Goal: Information Seeking & Learning: Check status

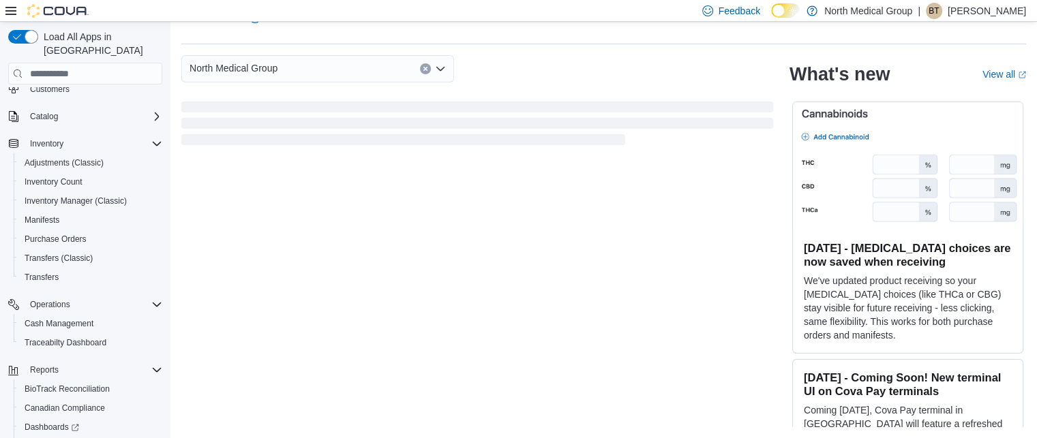
scroll to position [149, 0]
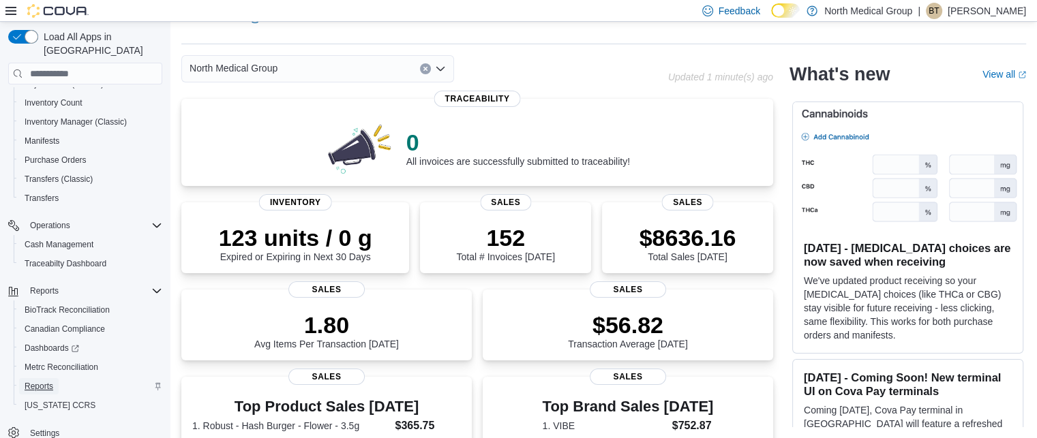
click at [52, 381] on span "Reports" at bounding box center [39, 386] width 29 height 11
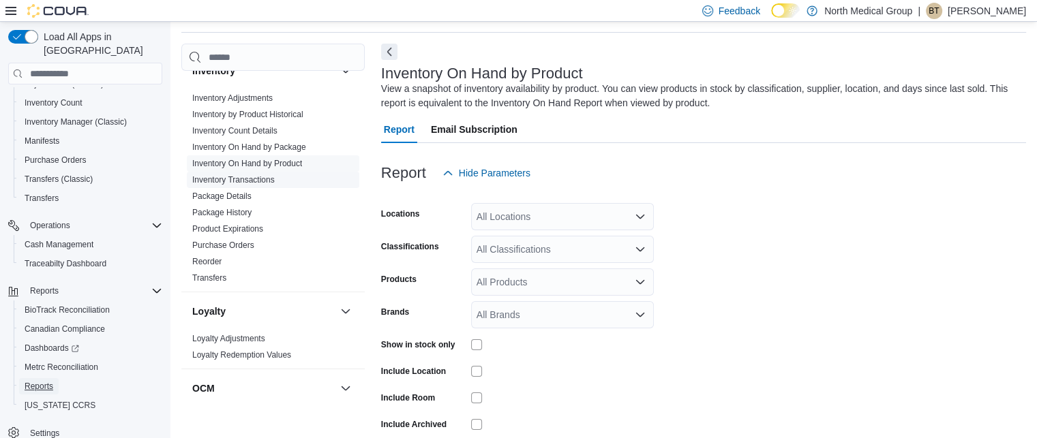
scroll to position [477, 0]
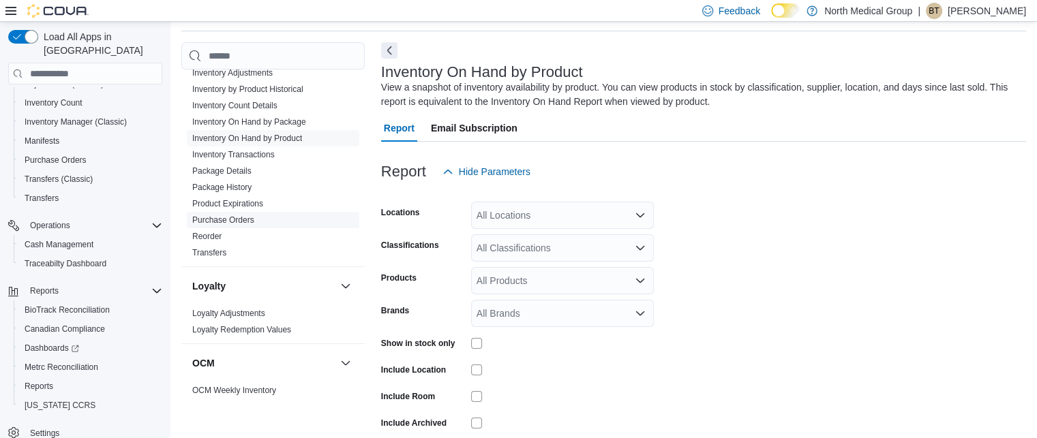
click at [237, 220] on link "Purchase Orders" at bounding box center [223, 220] width 62 height 10
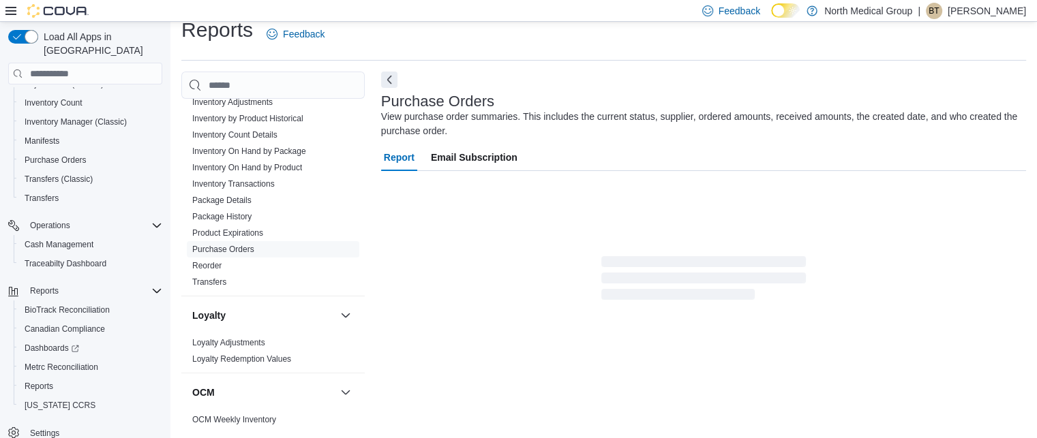
scroll to position [46, 0]
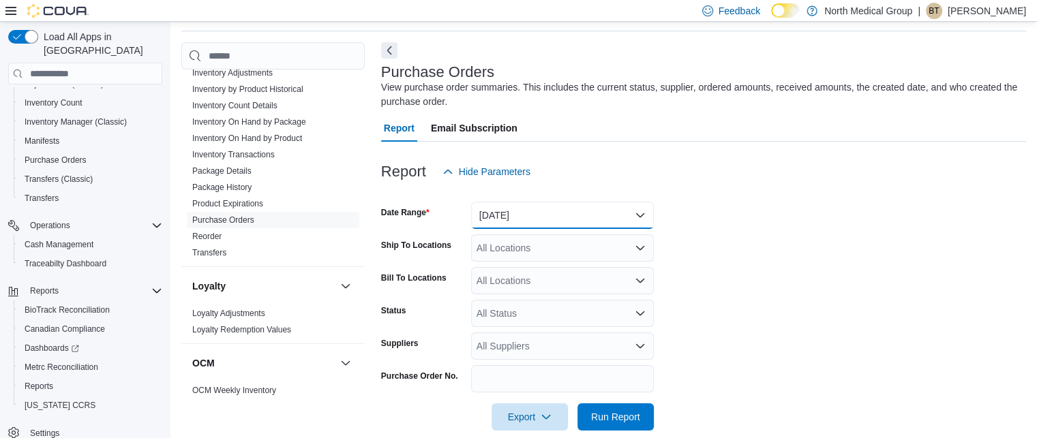
click at [599, 220] on button "Yesterday" at bounding box center [562, 215] width 183 height 27
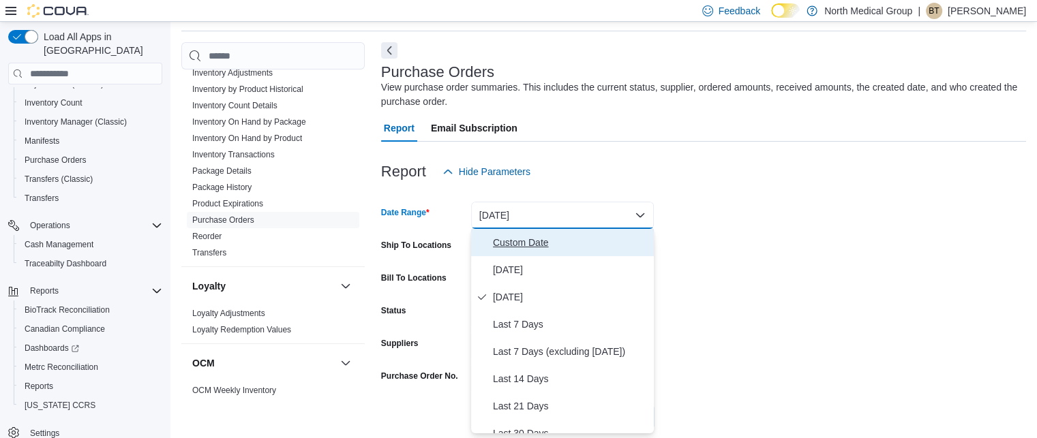
click at [553, 254] on button "Custom Date" at bounding box center [562, 242] width 183 height 27
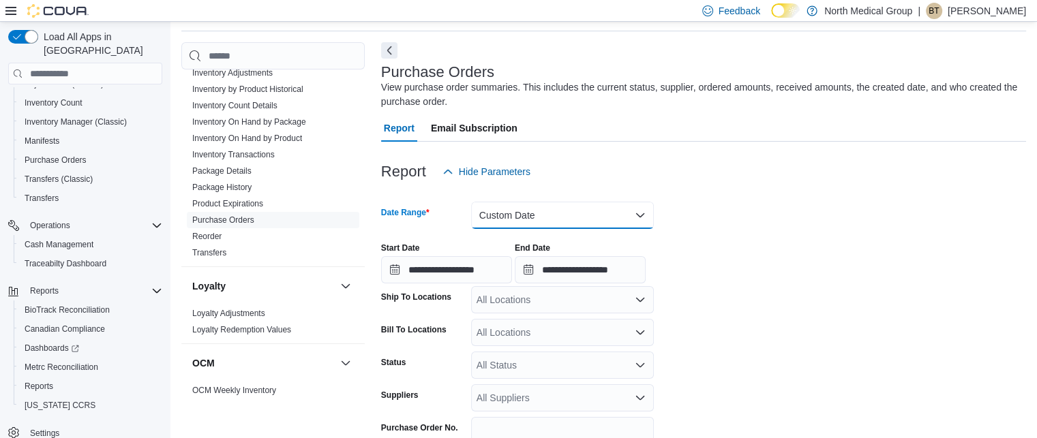
click at [565, 206] on button "Custom Date" at bounding box center [562, 215] width 183 height 27
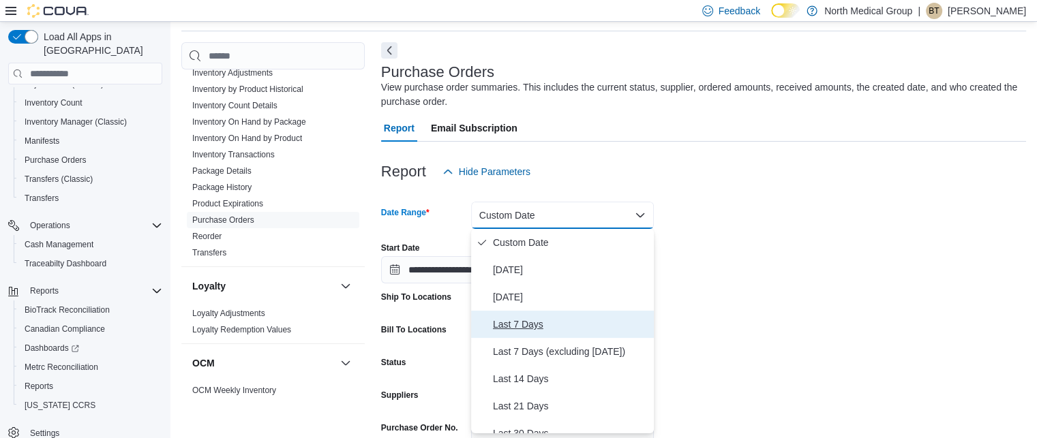
drag, startPoint x: 526, startPoint y: 318, endPoint x: 545, endPoint y: 315, distance: 18.7
click at [526, 318] on span "Last 7 Days" at bounding box center [570, 324] width 155 height 16
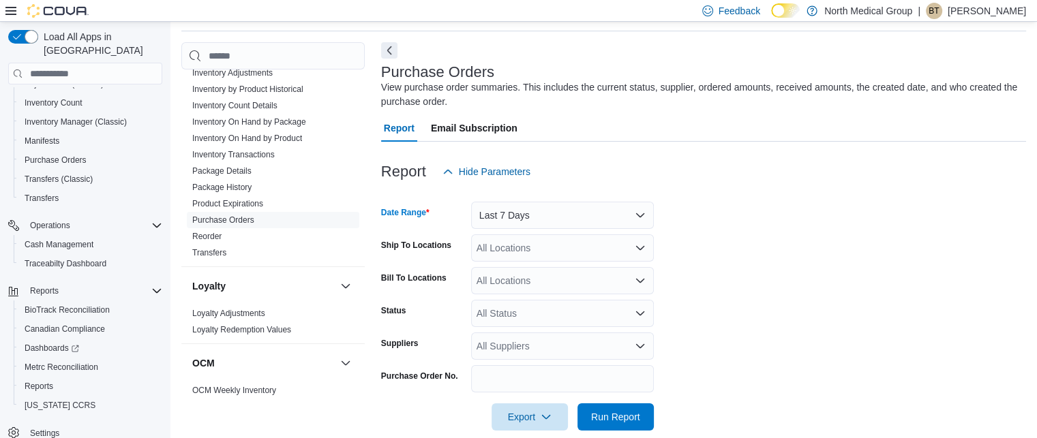
click at [920, 270] on form "Date Range Last 7 Days Ship To Locations All Locations Bill To Locations All Lo…" at bounding box center [703, 307] width 645 height 245
click at [598, 237] on div "All Locations" at bounding box center [562, 248] width 183 height 27
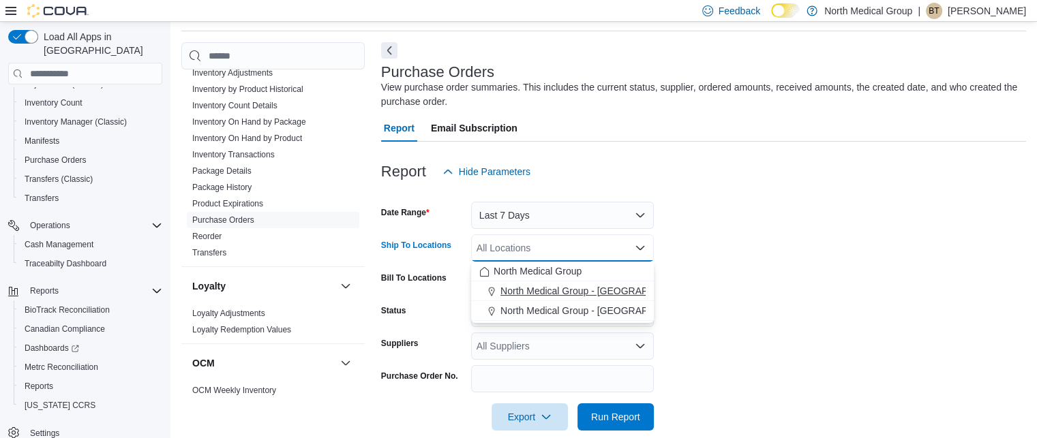
click at [583, 283] on button "North Medical Group - Hillsboro" at bounding box center [562, 292] width 183 height 20
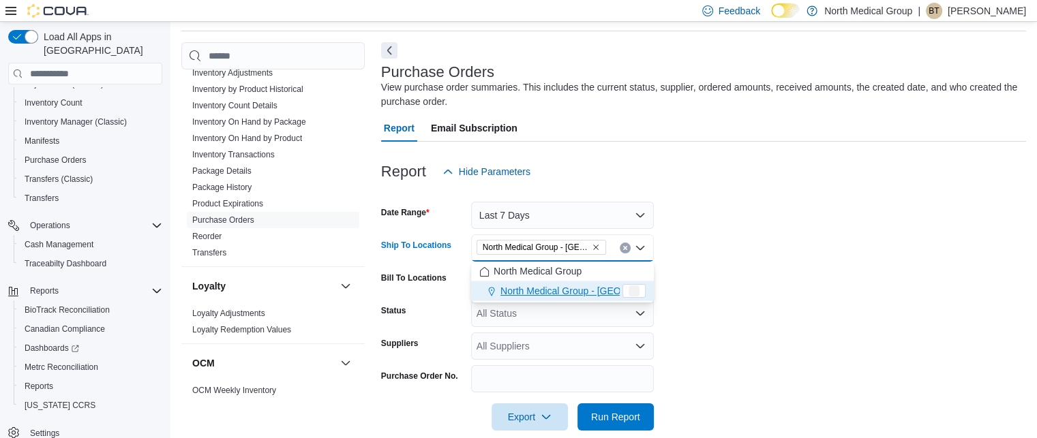
click at [741, 287] on form "Date Range Last 7 Days Ship To Locations North Medical Group - Hillsboro Combo …" at bounding box center [703, 307] width 645 height 245
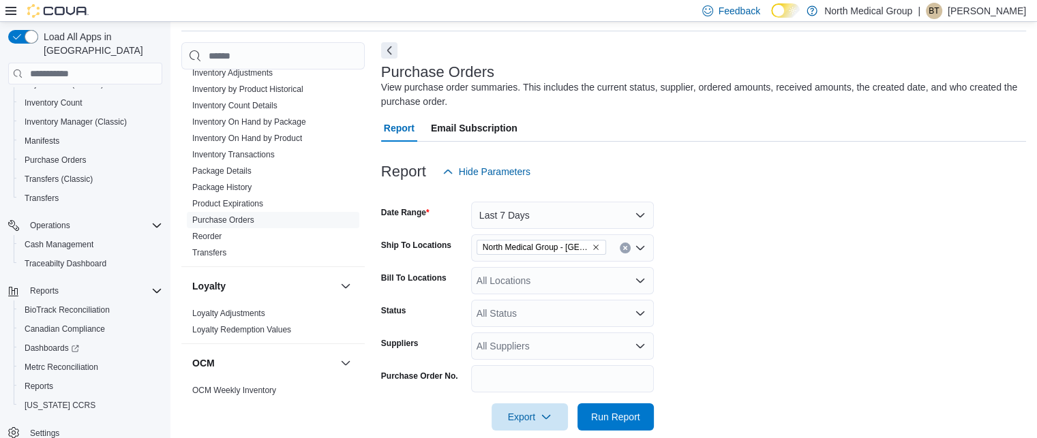
click at [498, 342] on div "All Suppliers" at bounding box center [562, 346] width 183 height 27
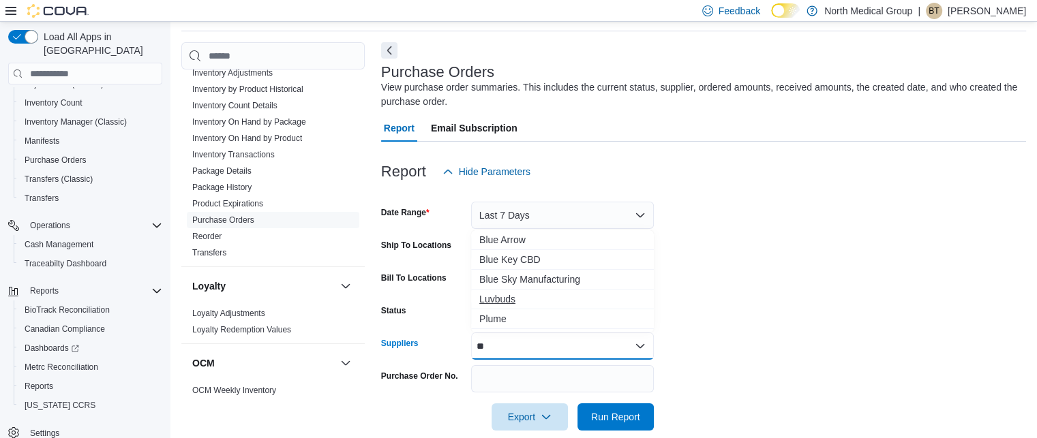
type input "**"
click at [505, 297] on span "Luvbuds" at bounding box center [562, 300] width 166 height 14
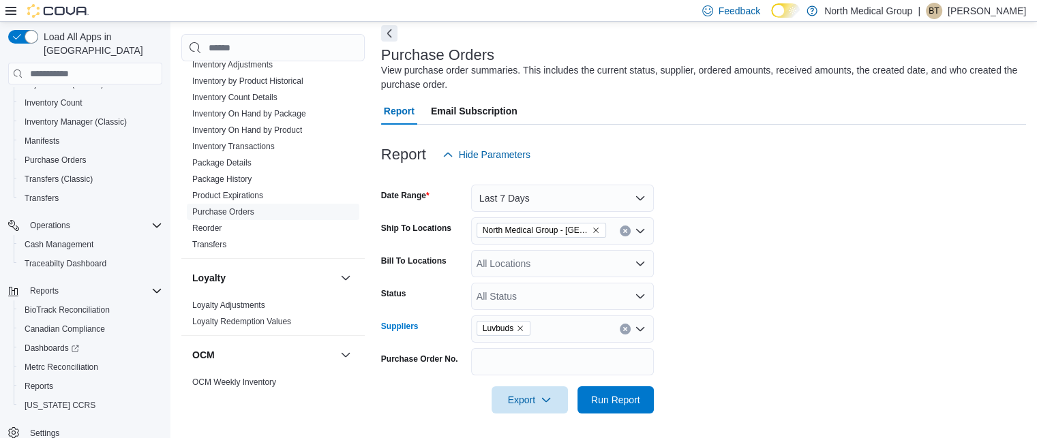
scroll to position [65, 0]
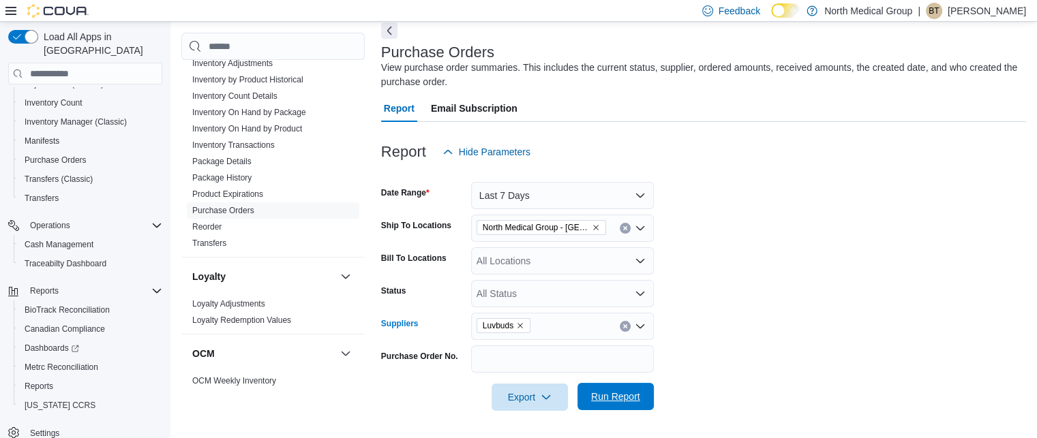
click at [627, 402] on span "Run Report" at bounding box center [615, 397] width 49 height 14
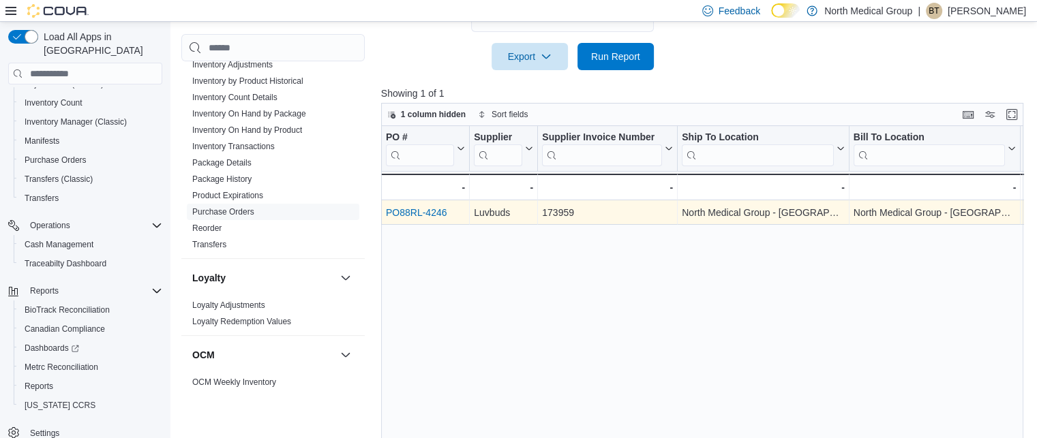
click at [429, 211] on link "PO88RL-4246" at bounding box center [416, 212] width 61 height 11
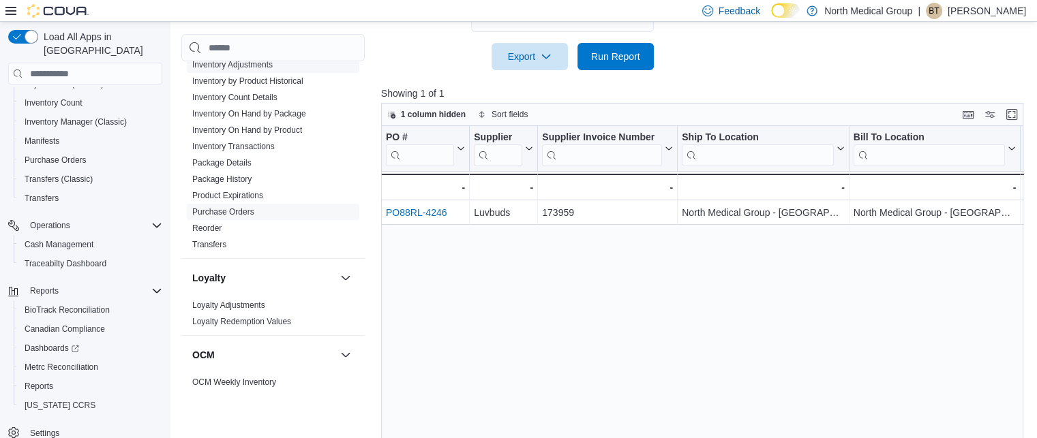
click at [255, 64] on link "Inventory Adjustments" at bounding box center [232, 65] width 80 height 10
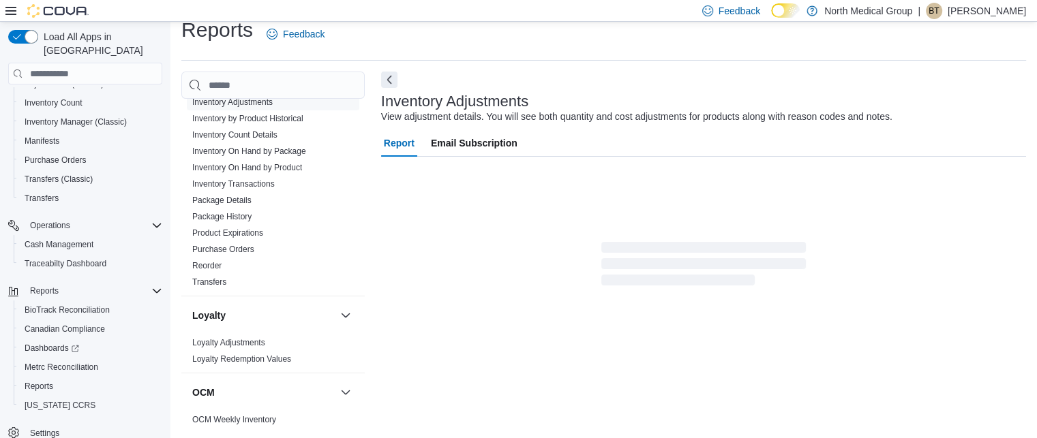
scroll to position [31, 0]
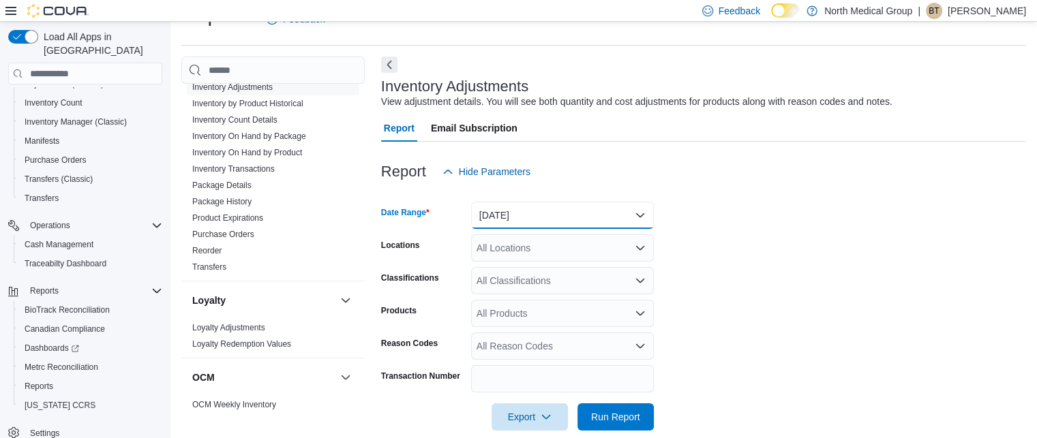
click at [566, 209] on button "Yesterday" at bounding box center [562, 215] width 183 height 27
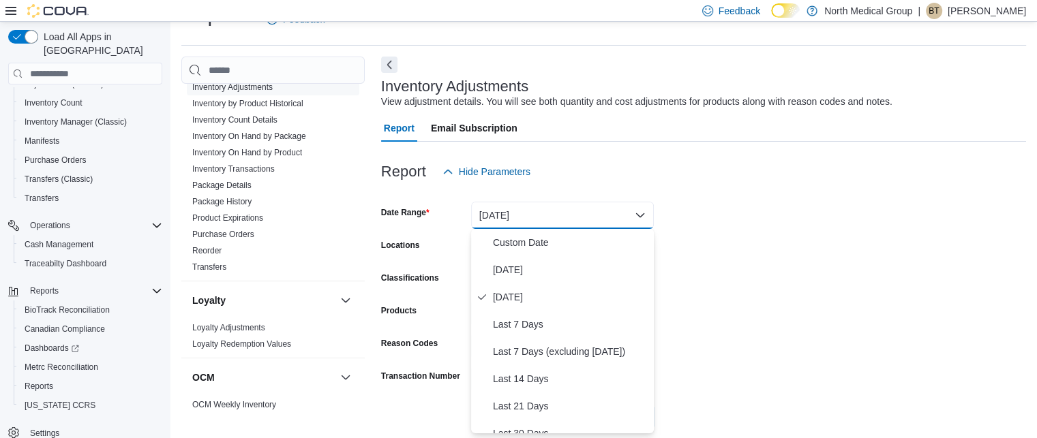
click at [711, 220] on form "Date Range Yesterday Locations All Locations Classifications All Classification…" at bounding box center [703, 307] width 645 height 245
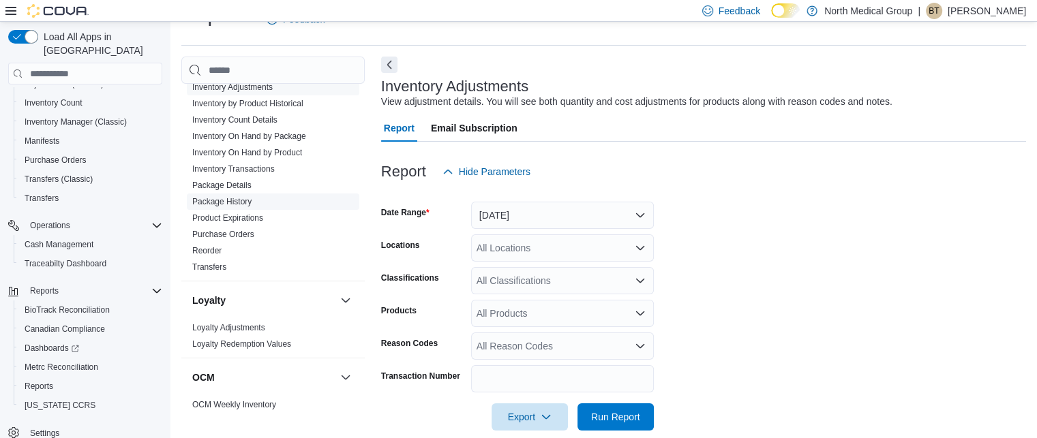
drag, startPoint x: 239, startPoint y: 202, endPoint x: 338, endPoint y: 209, distance: 99.2
click at [239, 202] on link "Package History" at bounding box center [221, 202] width 59 height 10
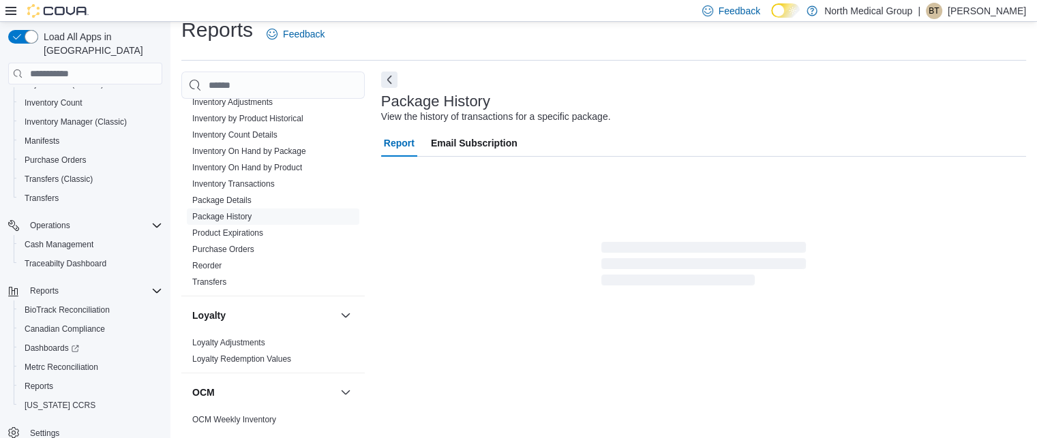
scroll to position [16, 0]
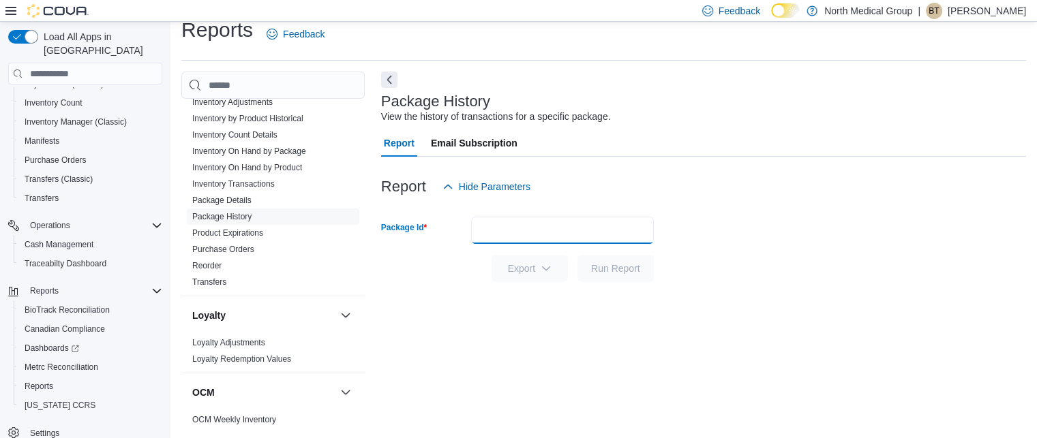
click at [573, 231] on input "Package Id" at bounding box center [562, 230] width 183 height 27
paste input "**********"
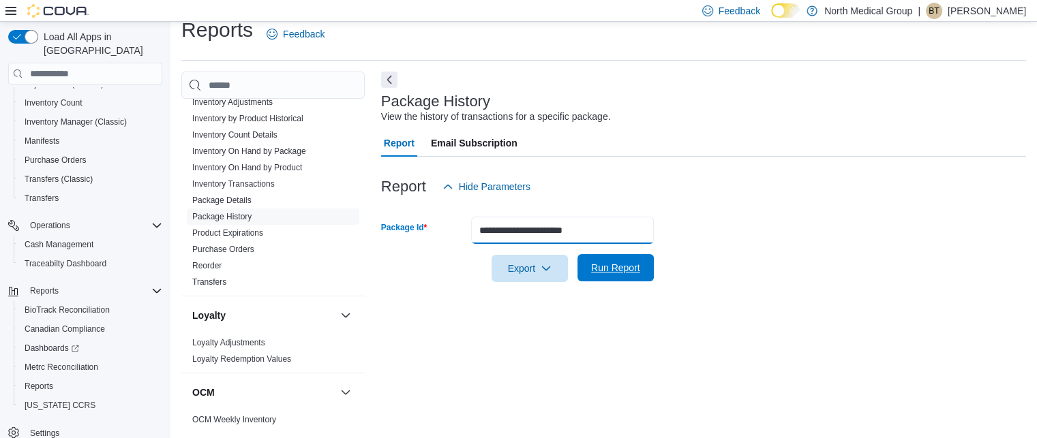
type input "**********"
click at [593, 261] on span "Run Report" at bounding box center [616, 267] width 60 height 27
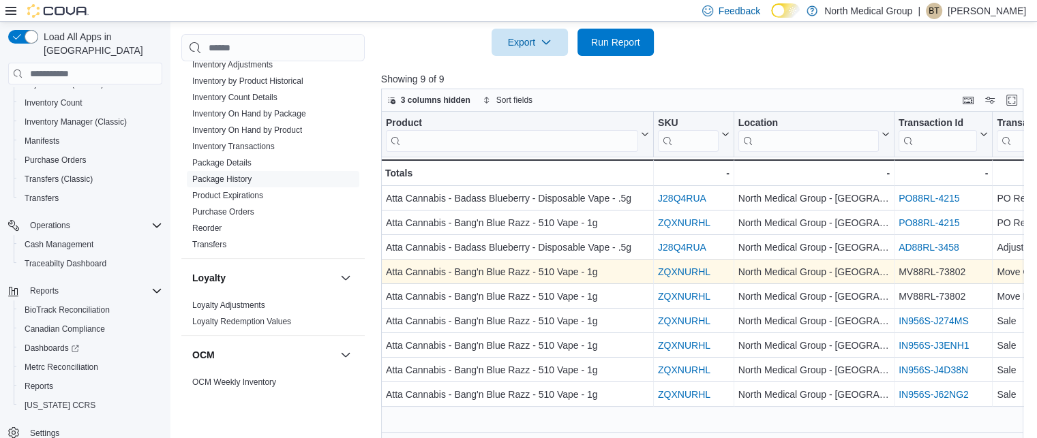
scroll to position [254, 0]
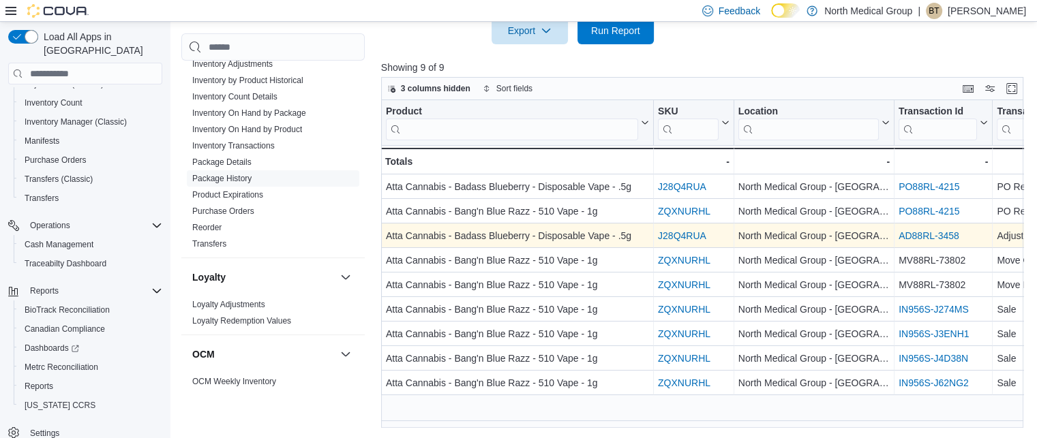
click at [693, 235] on link "J28Q4RUA" at bounding box center [682, 235] width 48 height 11
click at [938, 235] on link "AD88RL-3458" at bounding box center [929, 235] width 61 height 11
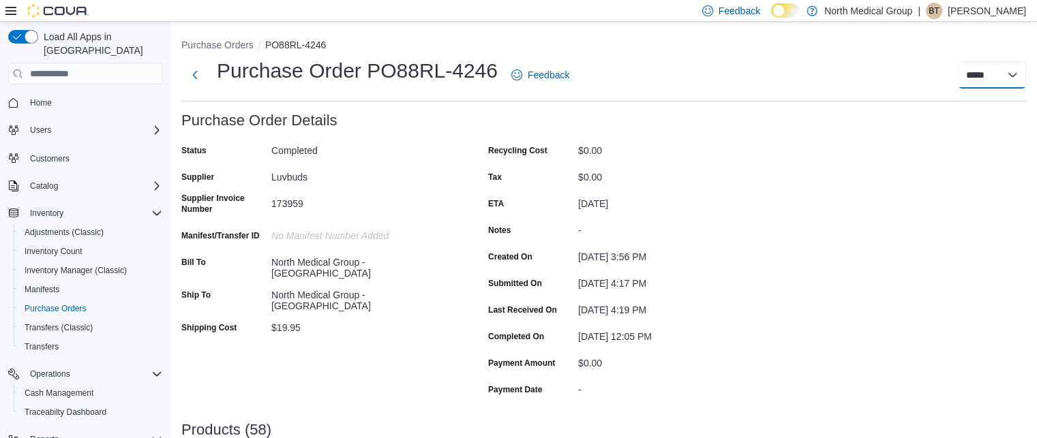
click at [989, 74] on select "**********" at bounding box center [992, 74] width 68 height 27
select select "**********"
click at [968, 61] on select "**********" at bounding box center [992, 74] width 68 height 27
select select
